Goal: Task Accomplishment & Management: Use online tool/utility

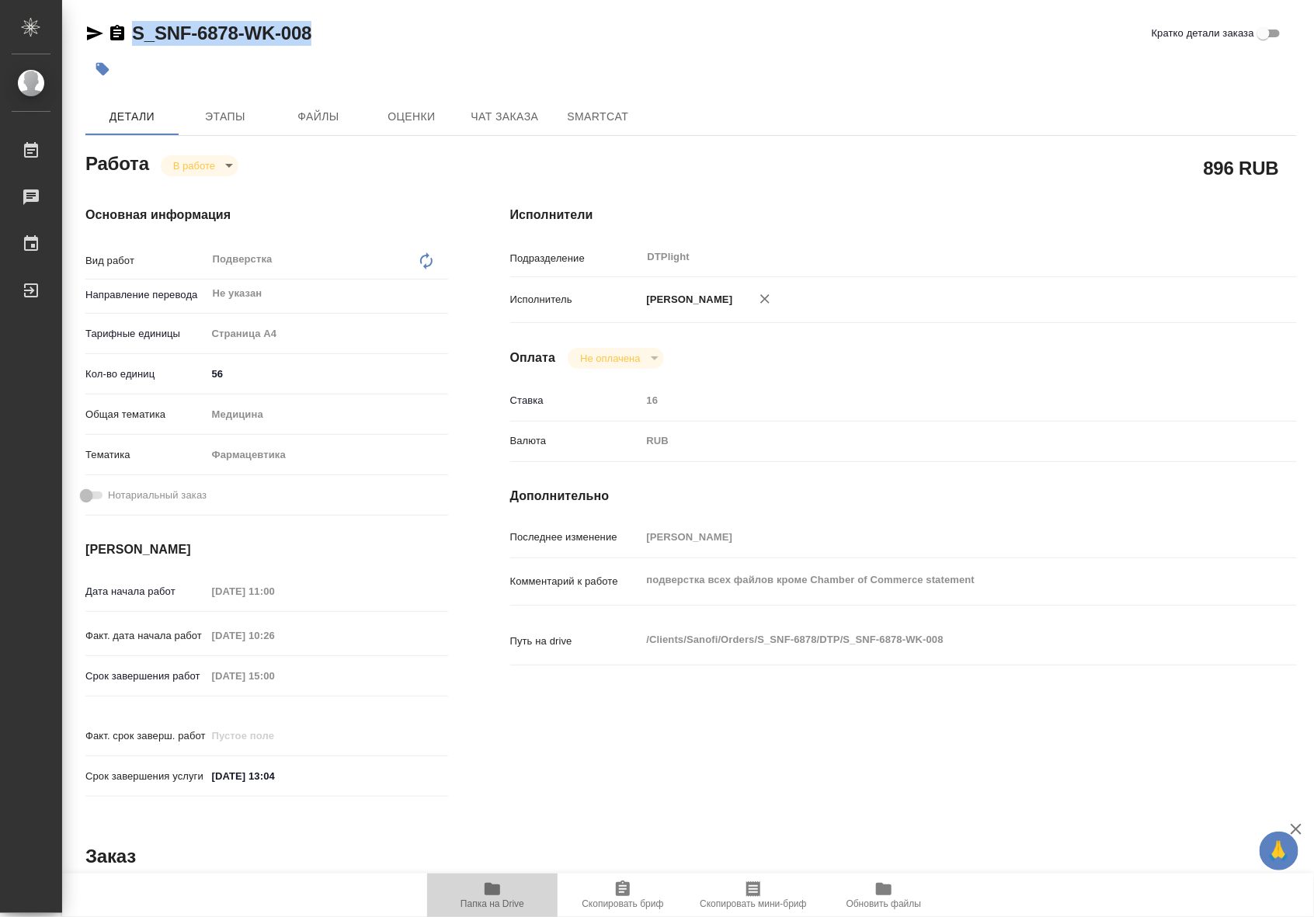
click at [486, 903] on span "Папка на Drive" at bounding box center [492, 903] width 64 height 11
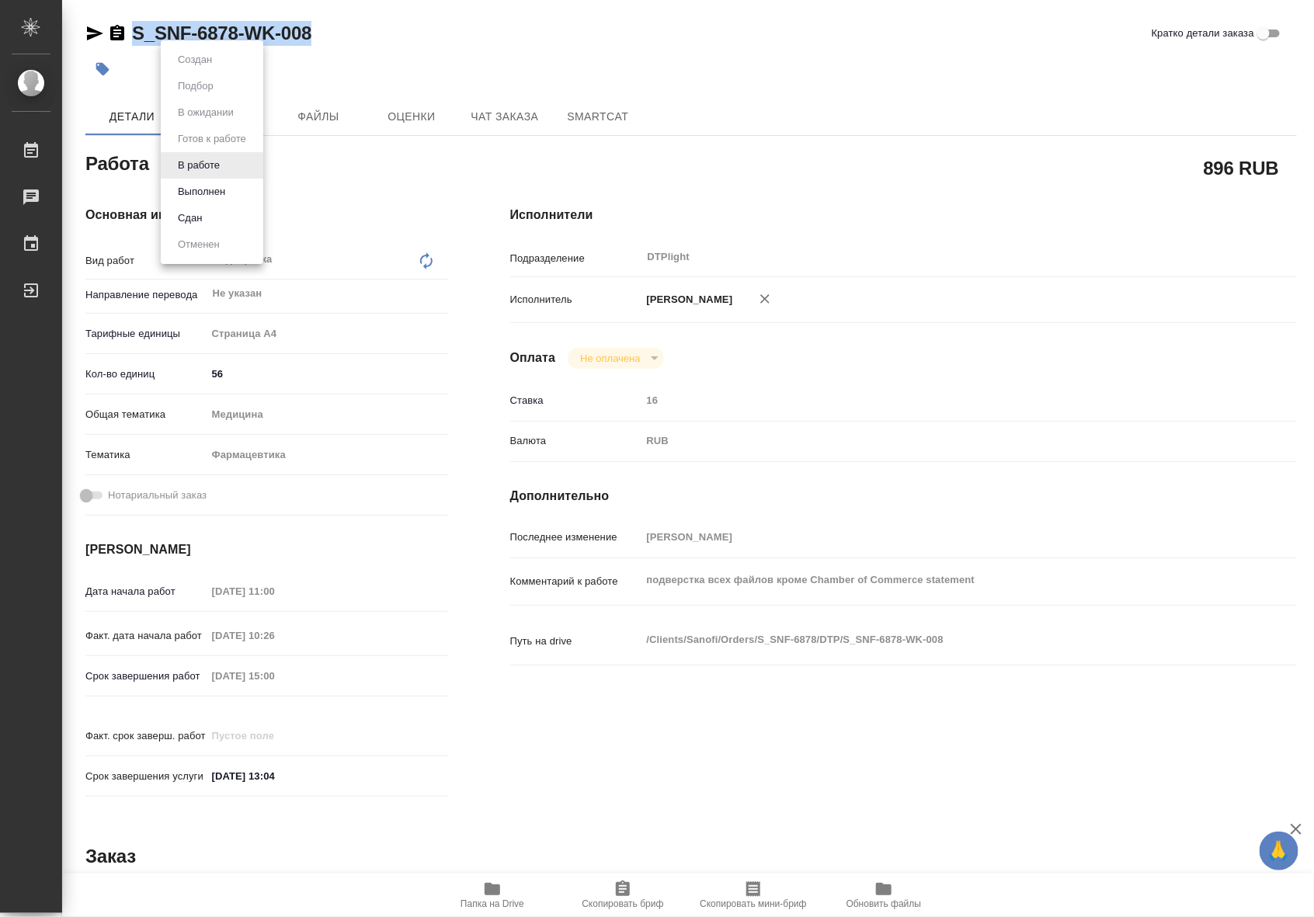
click at [222, 165] on body "🙏 .cls-1 fill:#fff; AWATERA Riianova Anna Работы 0 Чаты График Выйти S_SNF-6878…" at bounding box center [657, 458] width 1314 height 917
click at [219, 187] on button "Выполнен" at bounding box center [201, 191] width 57 height 17
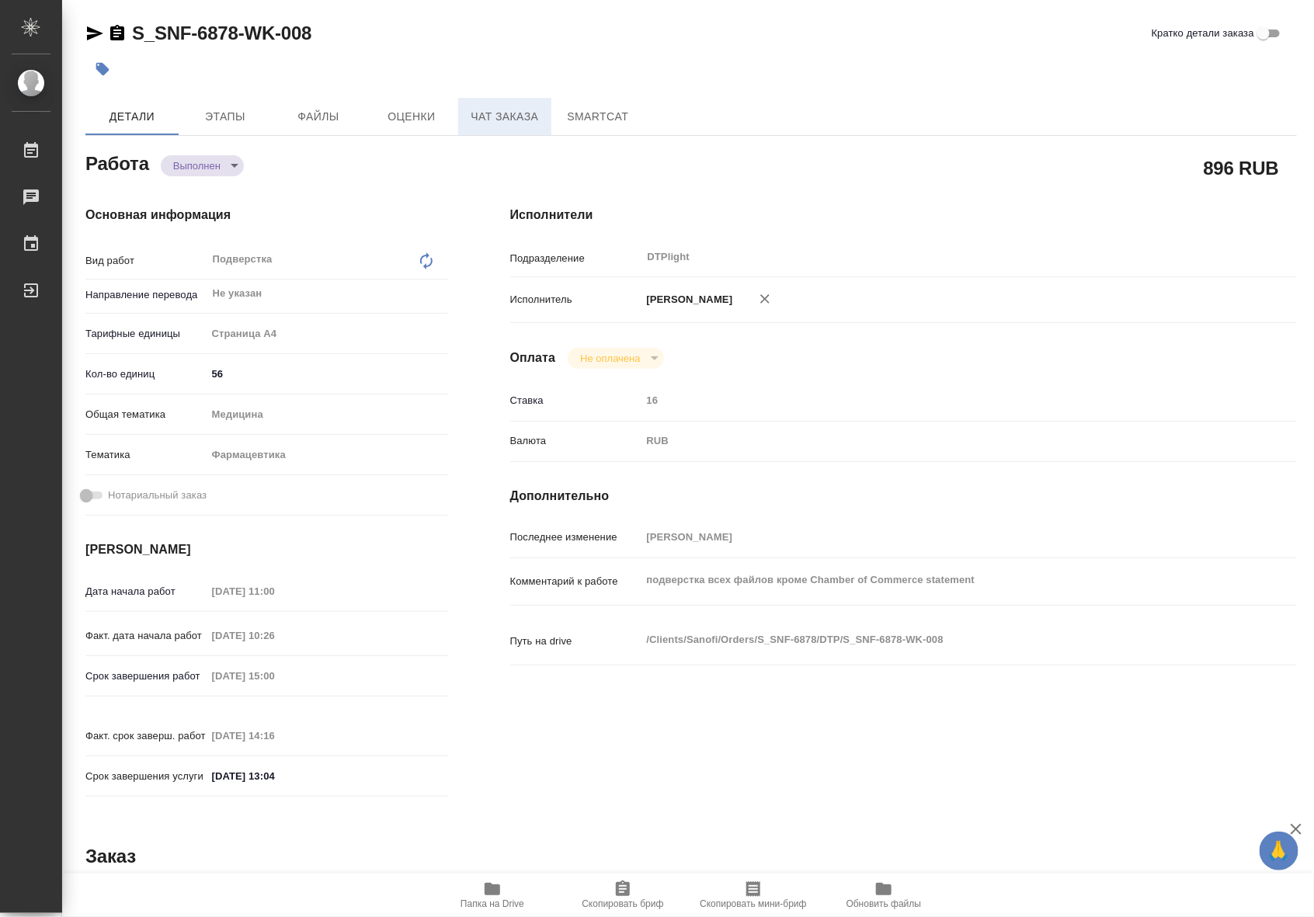
type textarea "x"
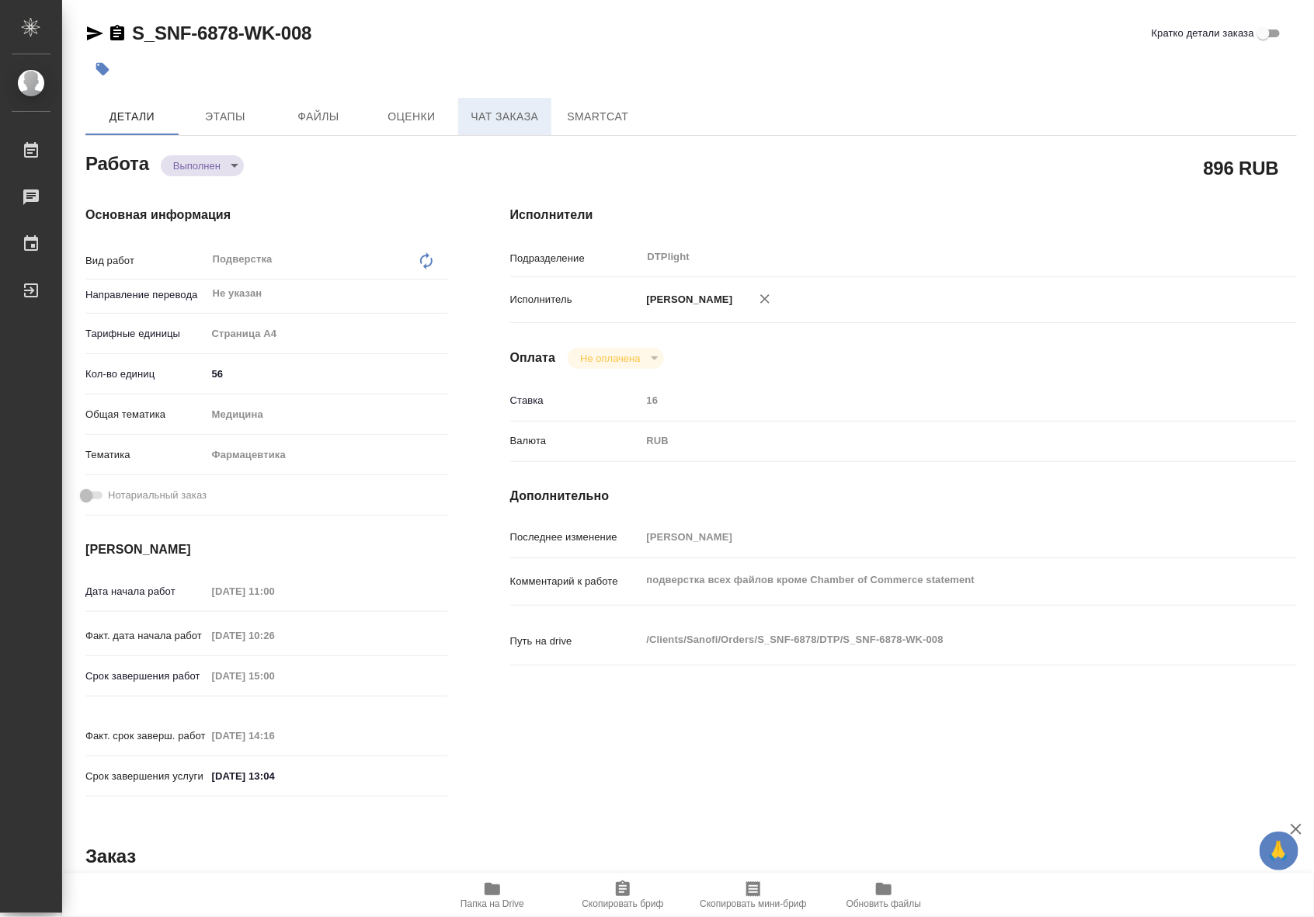
type textarea "x"
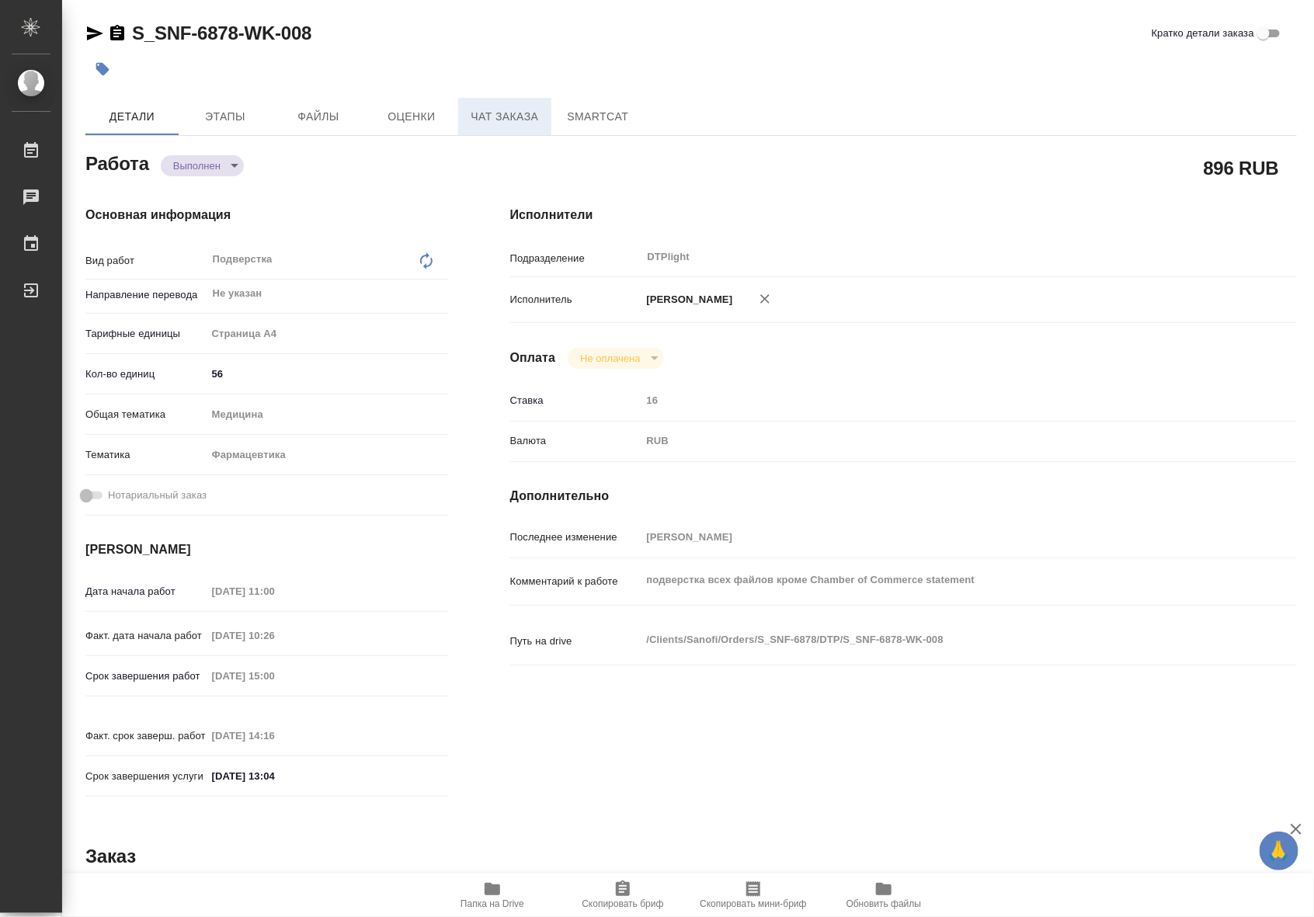
type textarea "x"
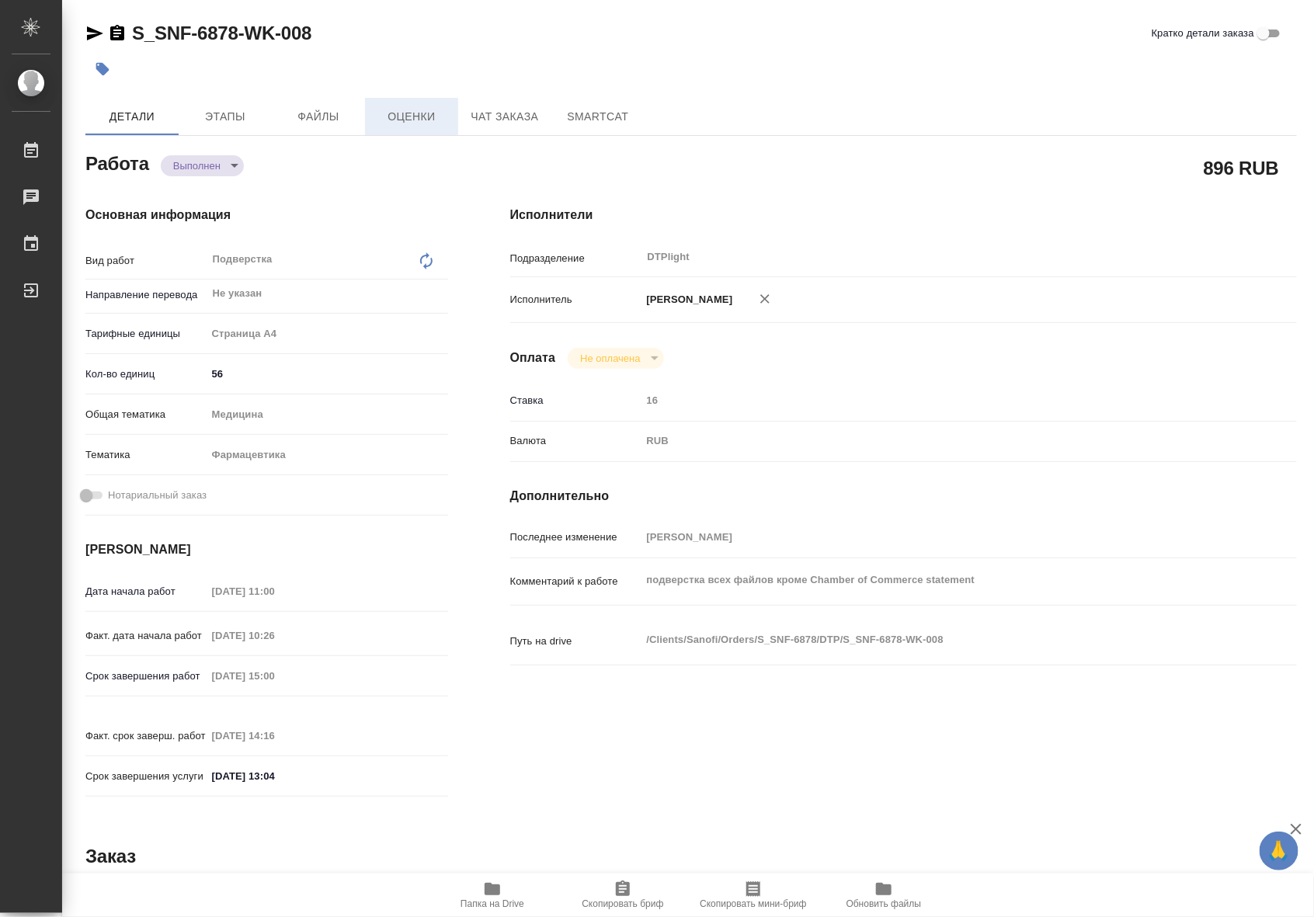
type textarea "x"
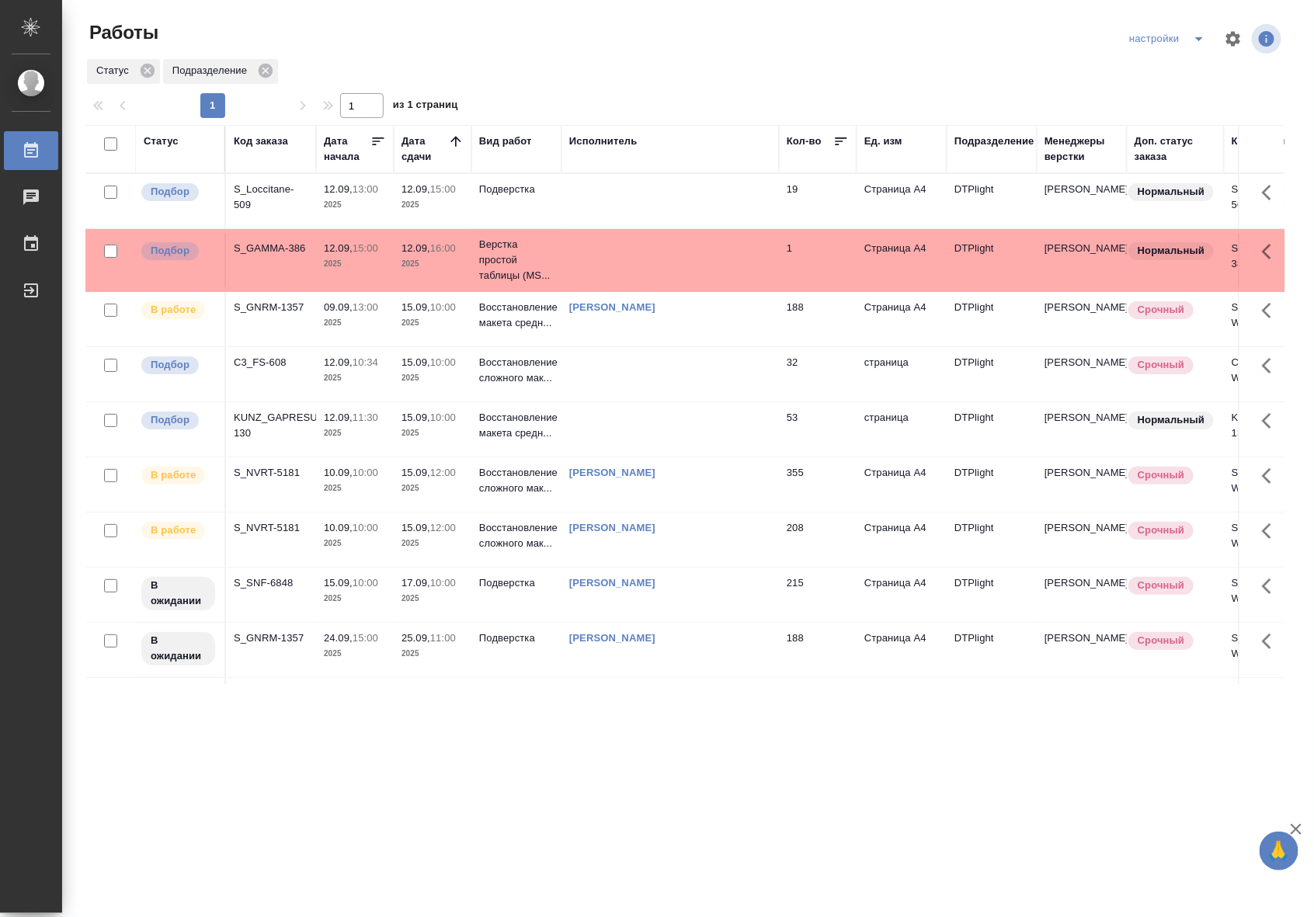
click at [377, 212] on p "2025" at bounding box center [355, 205] width 62 height 16
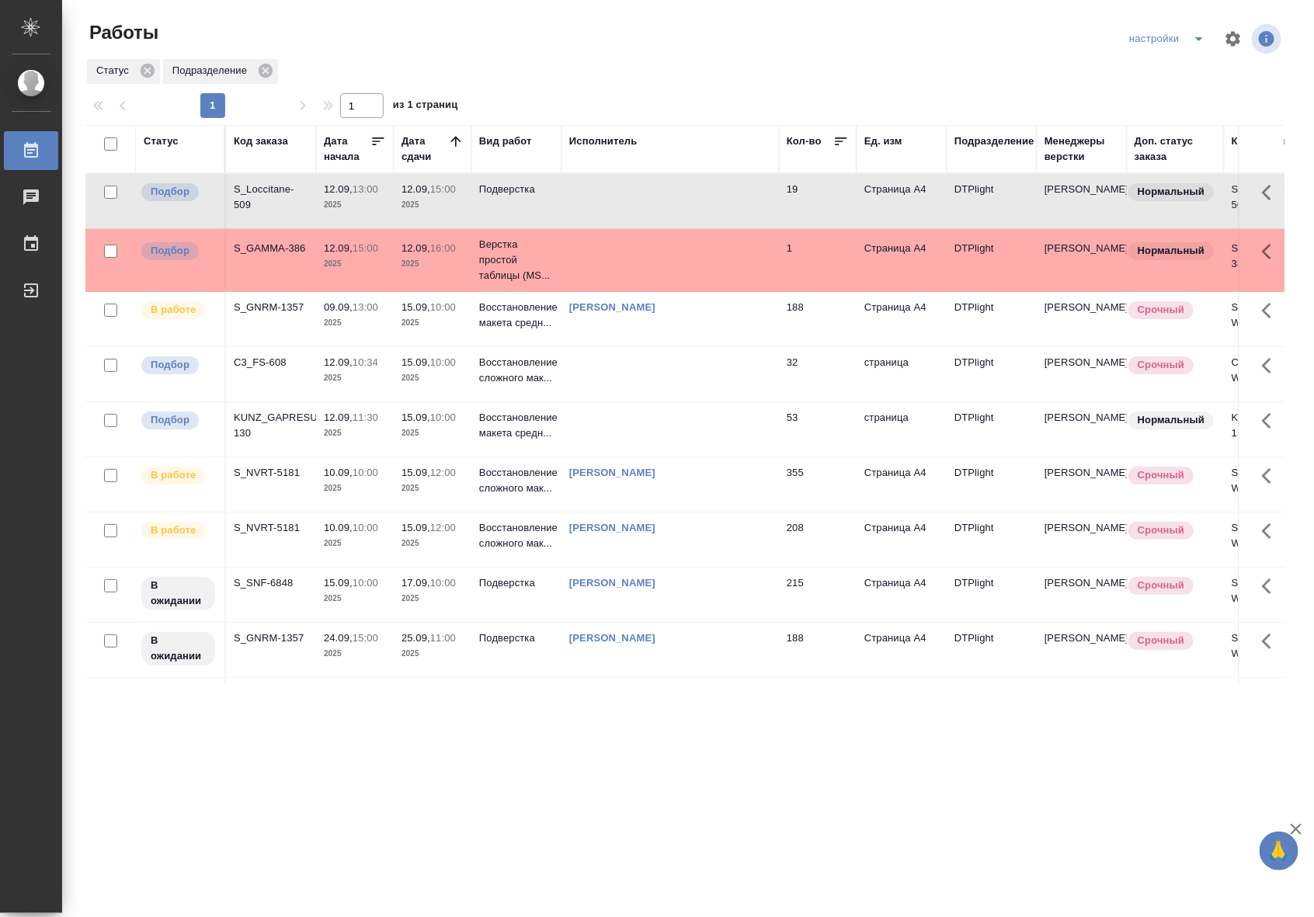
click at [377, 212] on p "2025" at bounding box center [355, 205] width 62 height 16
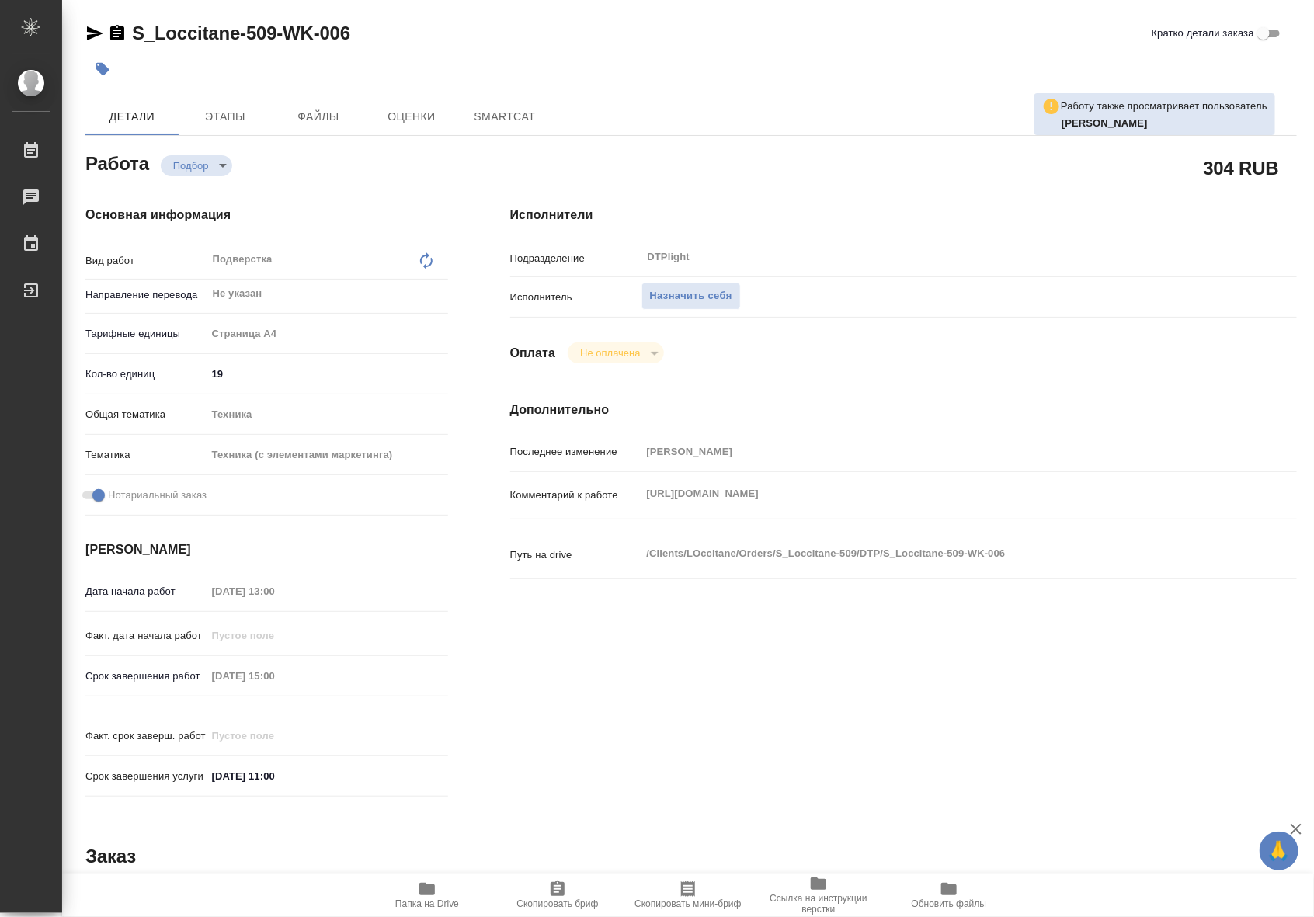
type textarea "x"
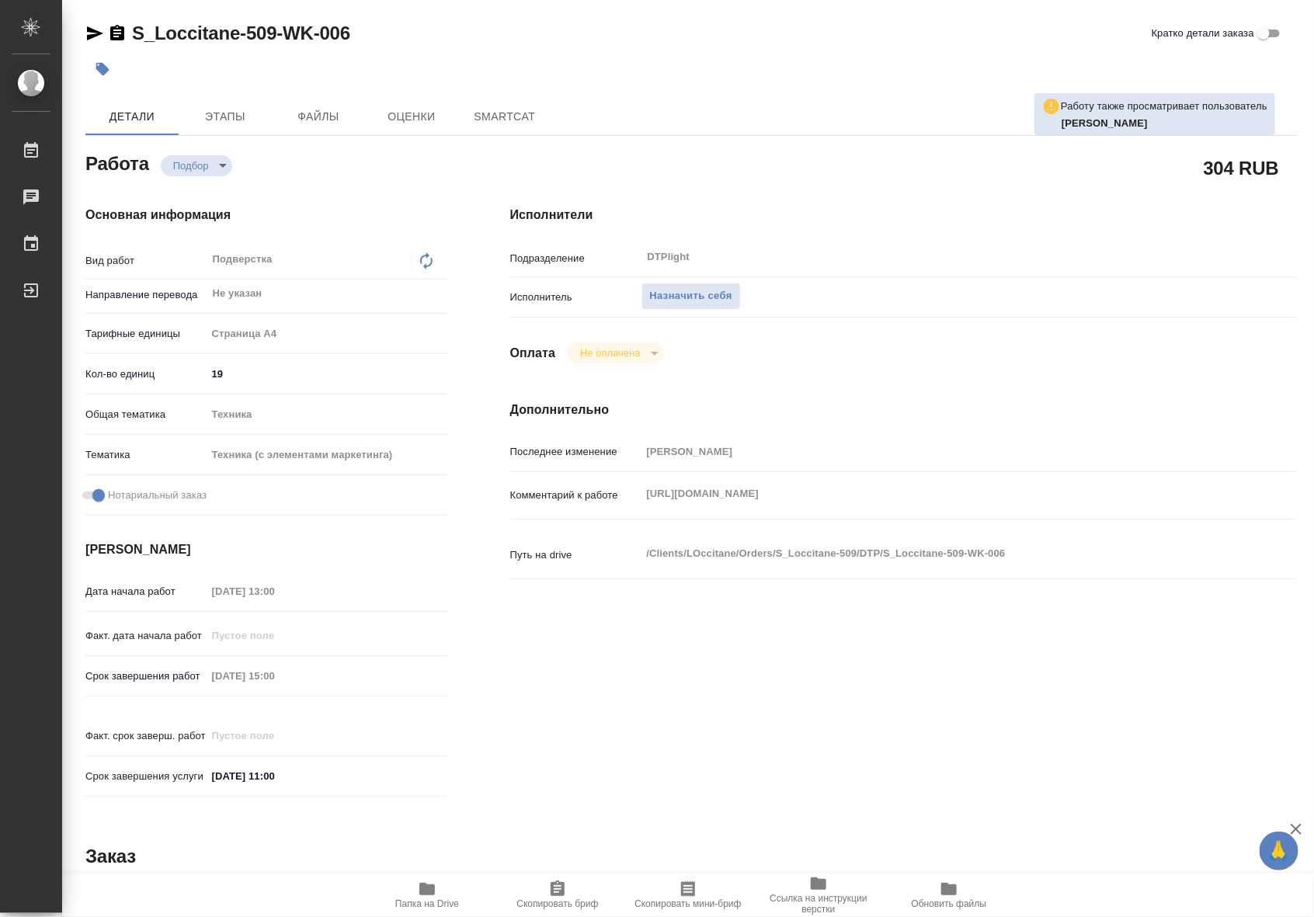
type textarea "x"
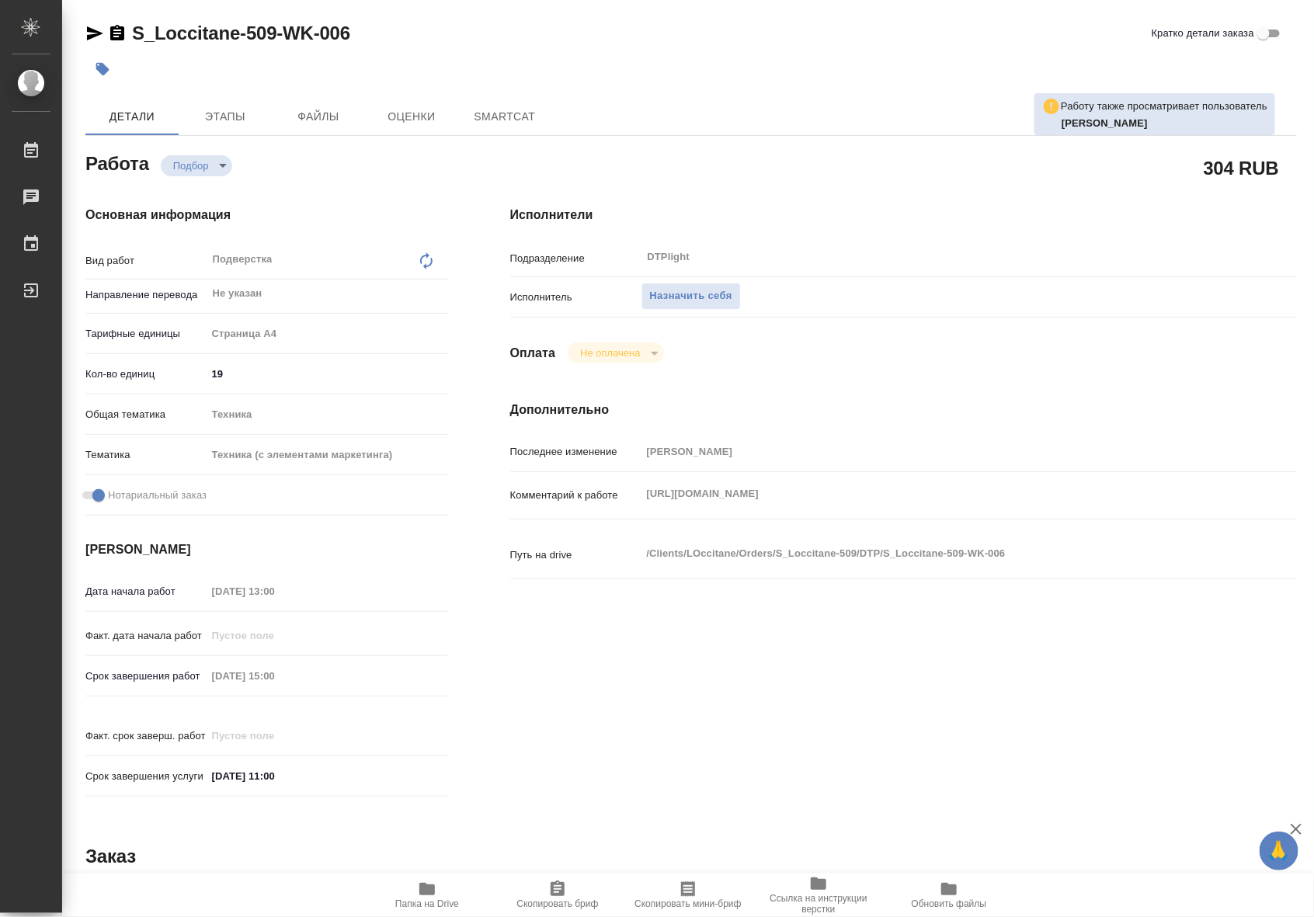
type textarea "x"
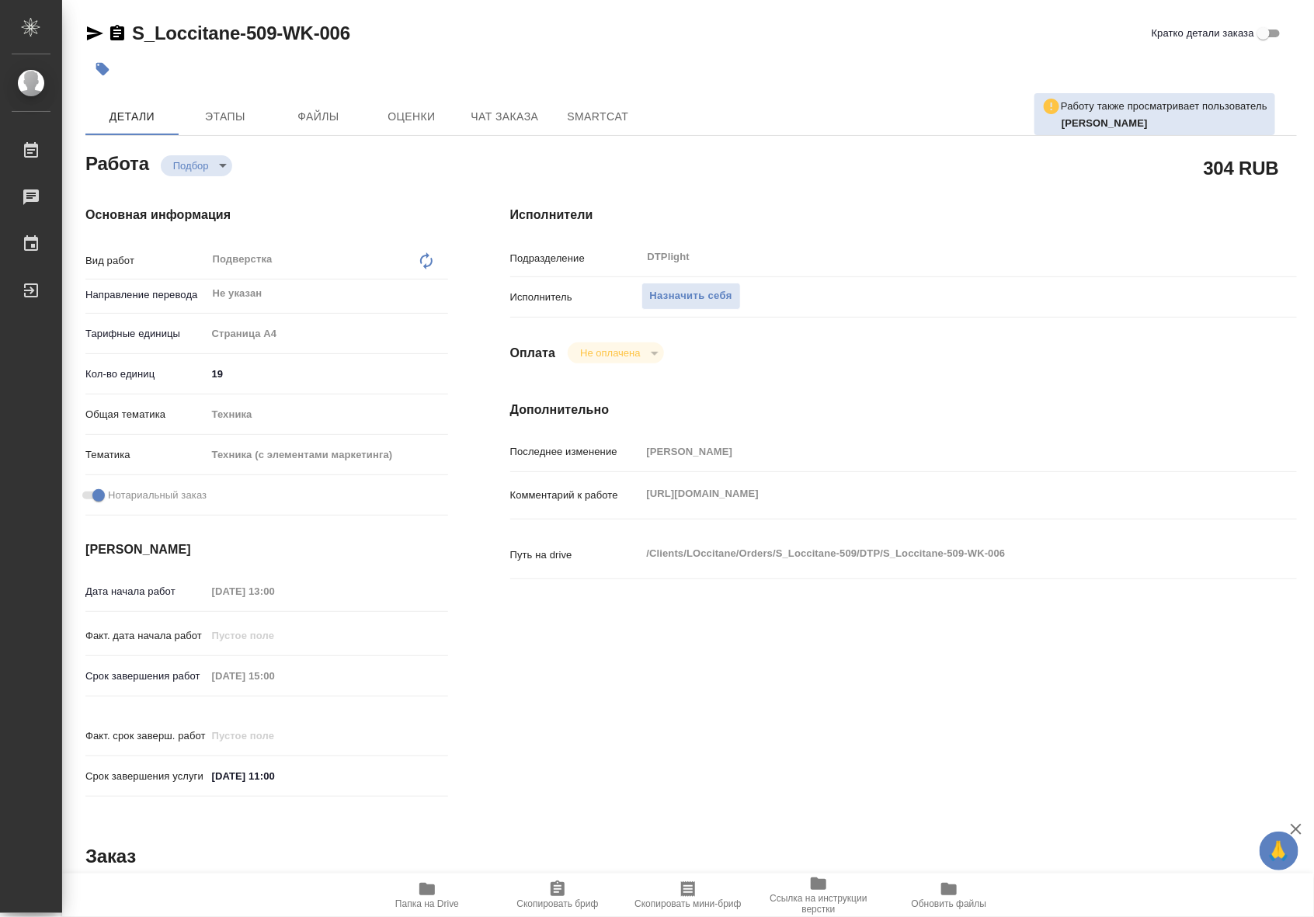
type textarea "x"
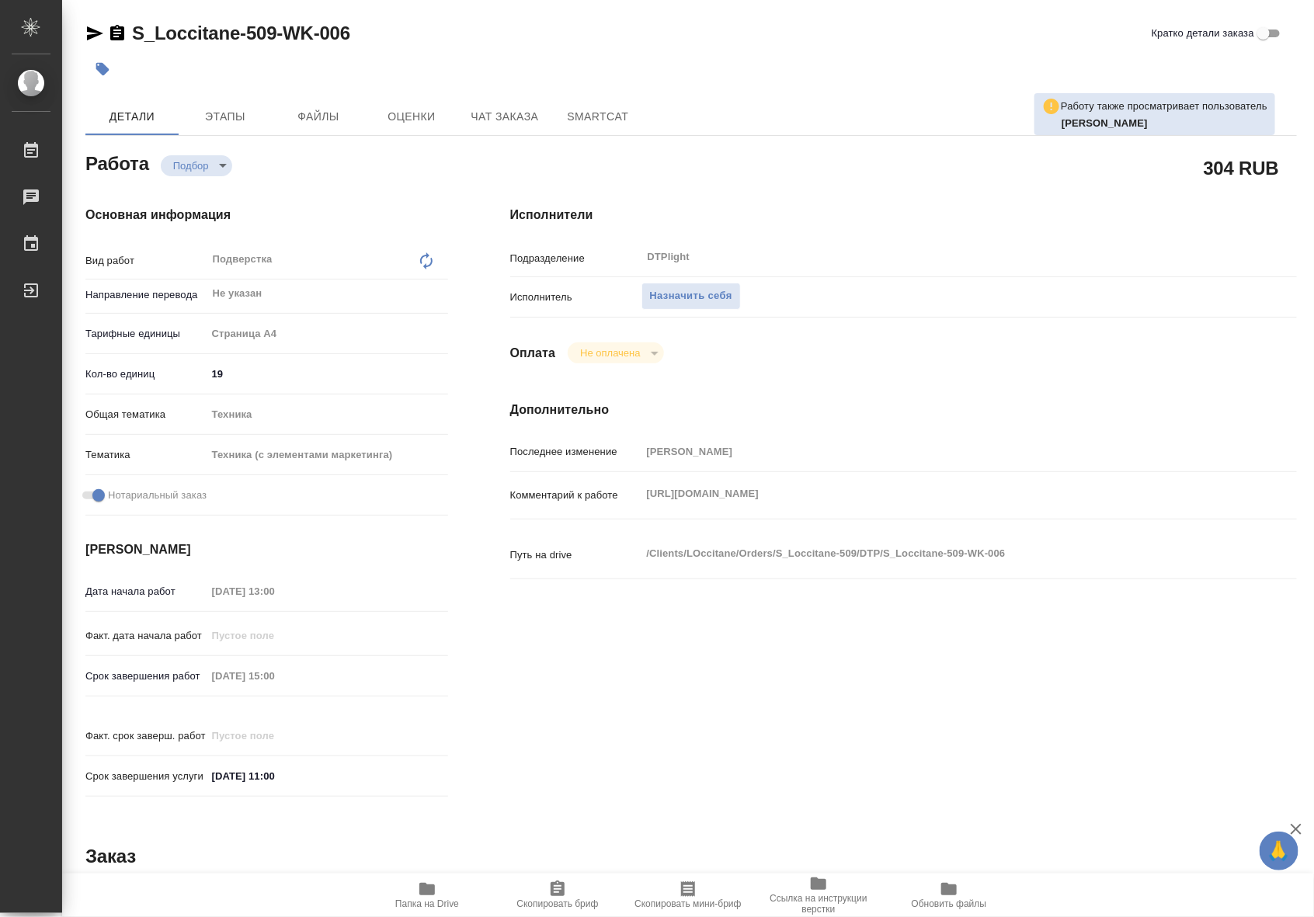
type textarea "x"
